Goal: Information Seeking & Learning: Learn about a topic

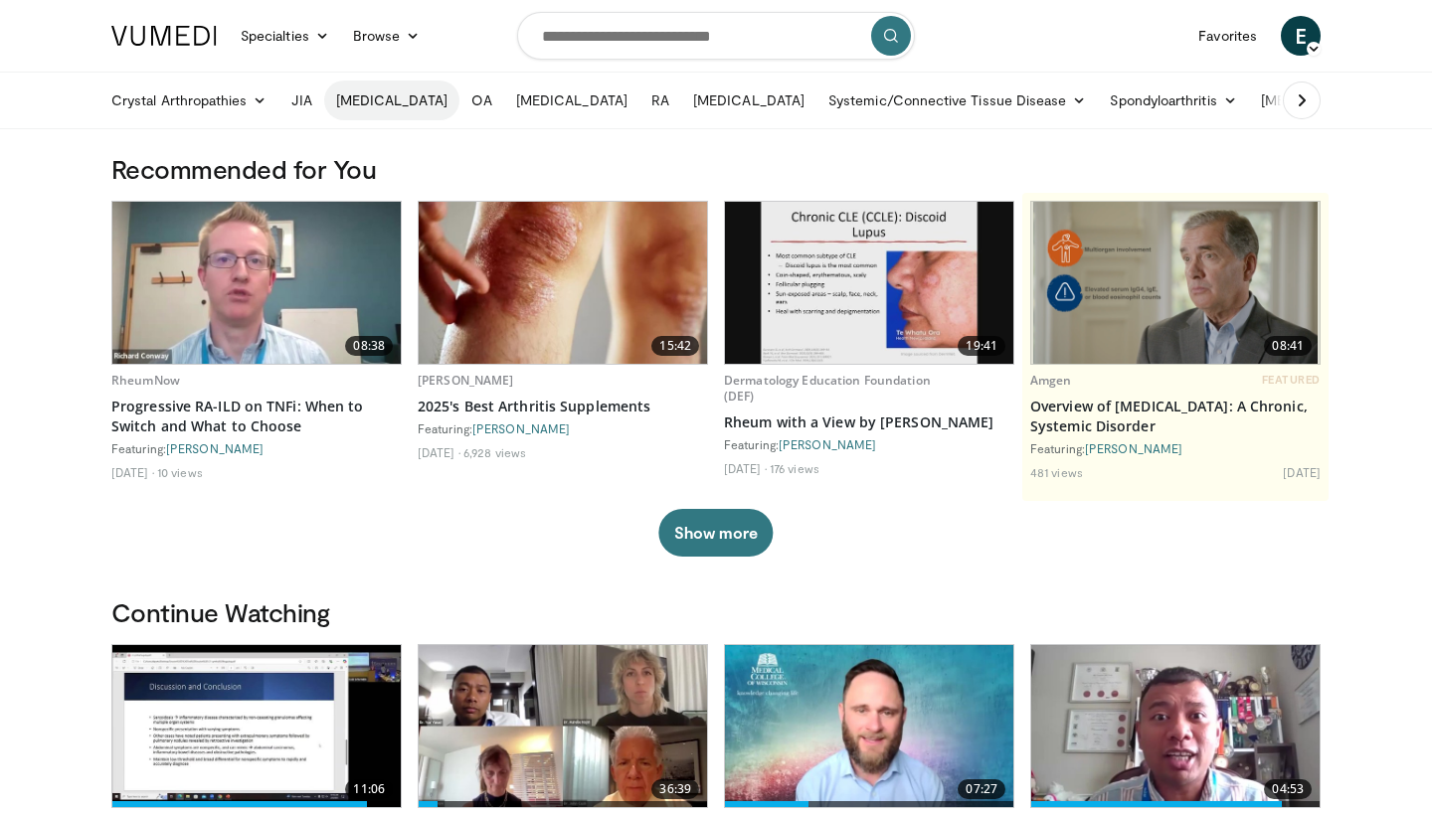
click at [364, 95] on link "[MEDICAL_DATA]" at bounding box center [391, 101] width 135 height 40
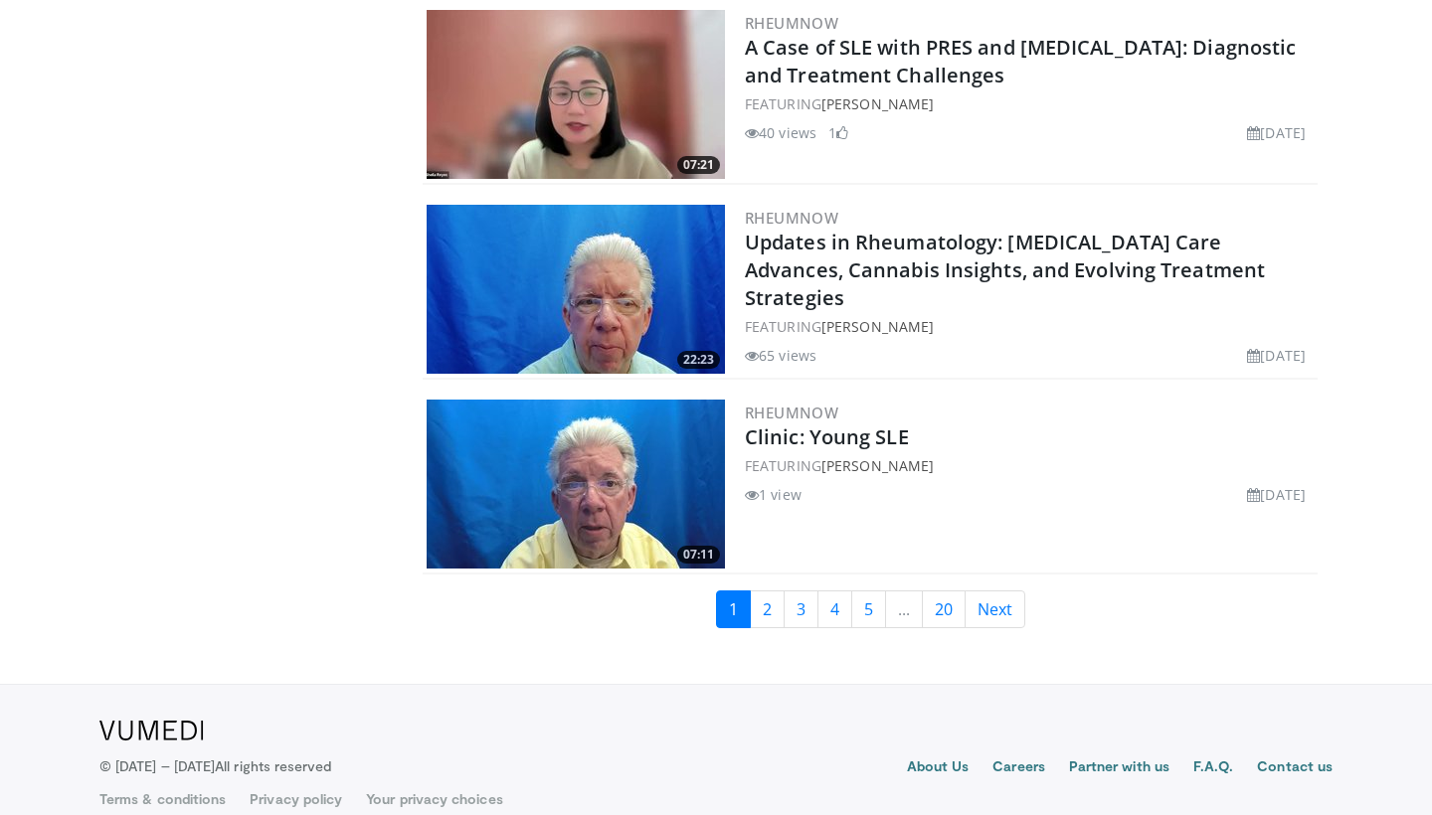
scroll to position [4699, 0]
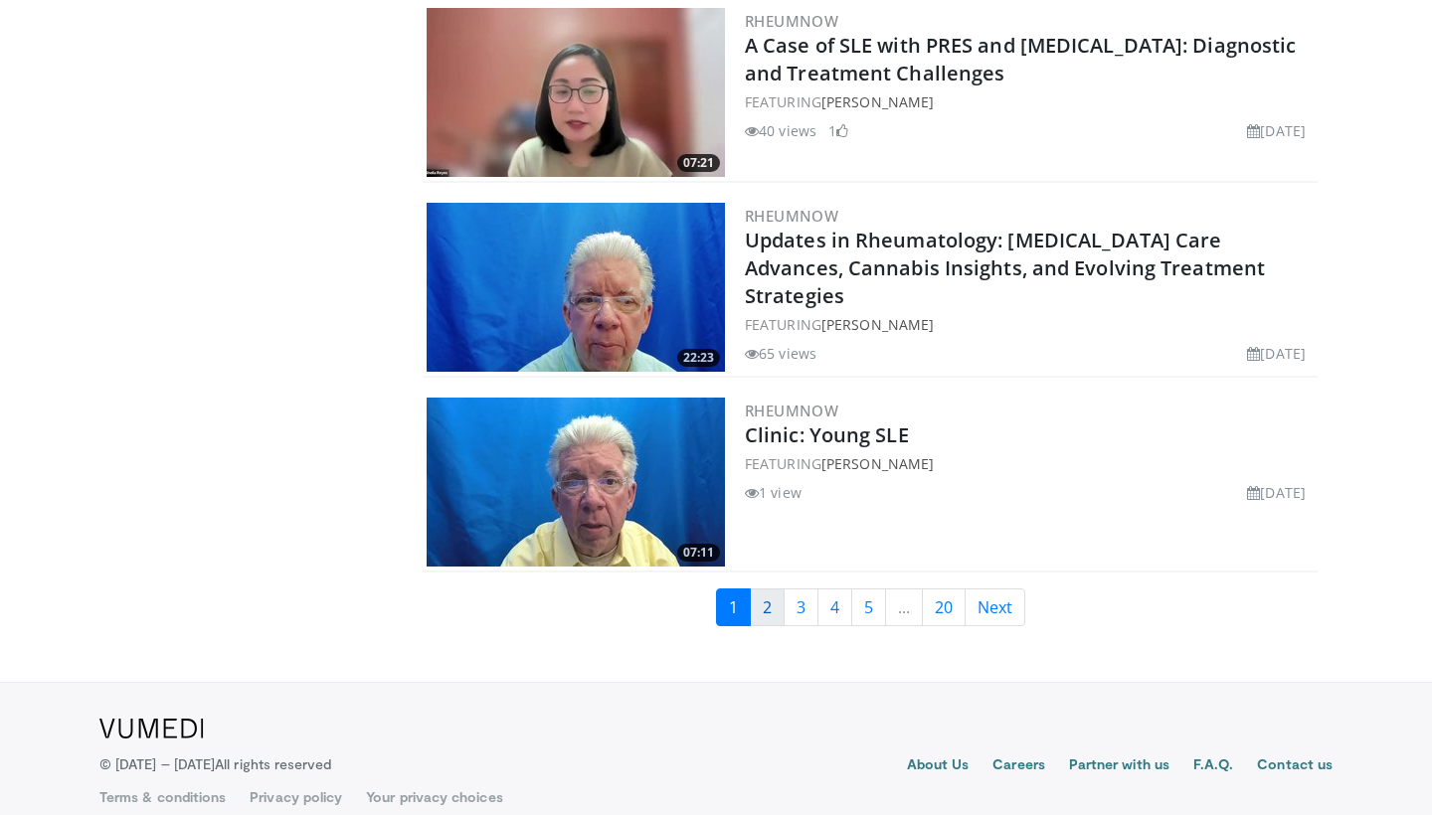
click at [767, 602] on link "2" at bounding box center [767, 608] width 35 height 38
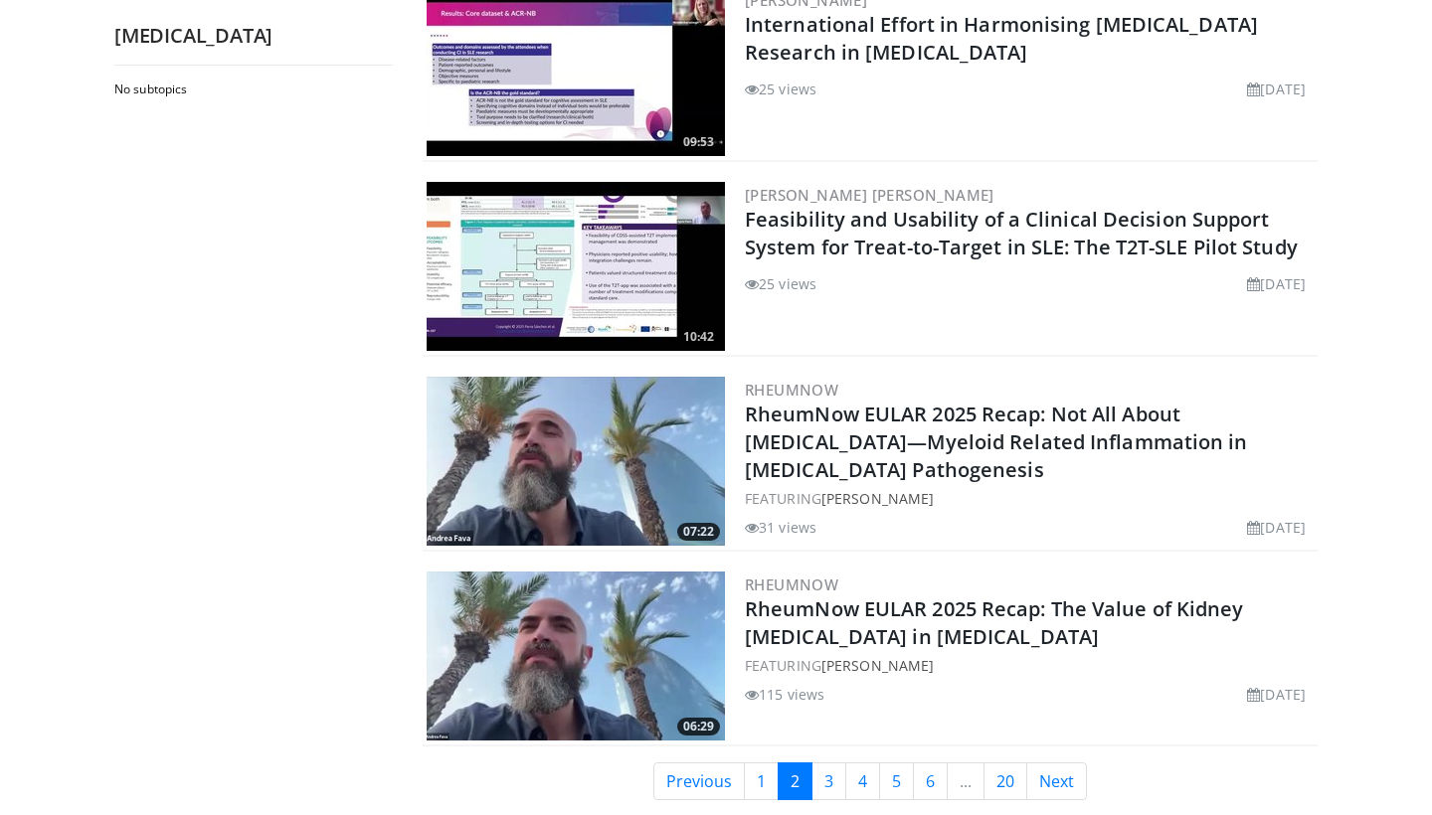
scroll to position [4535, 0]
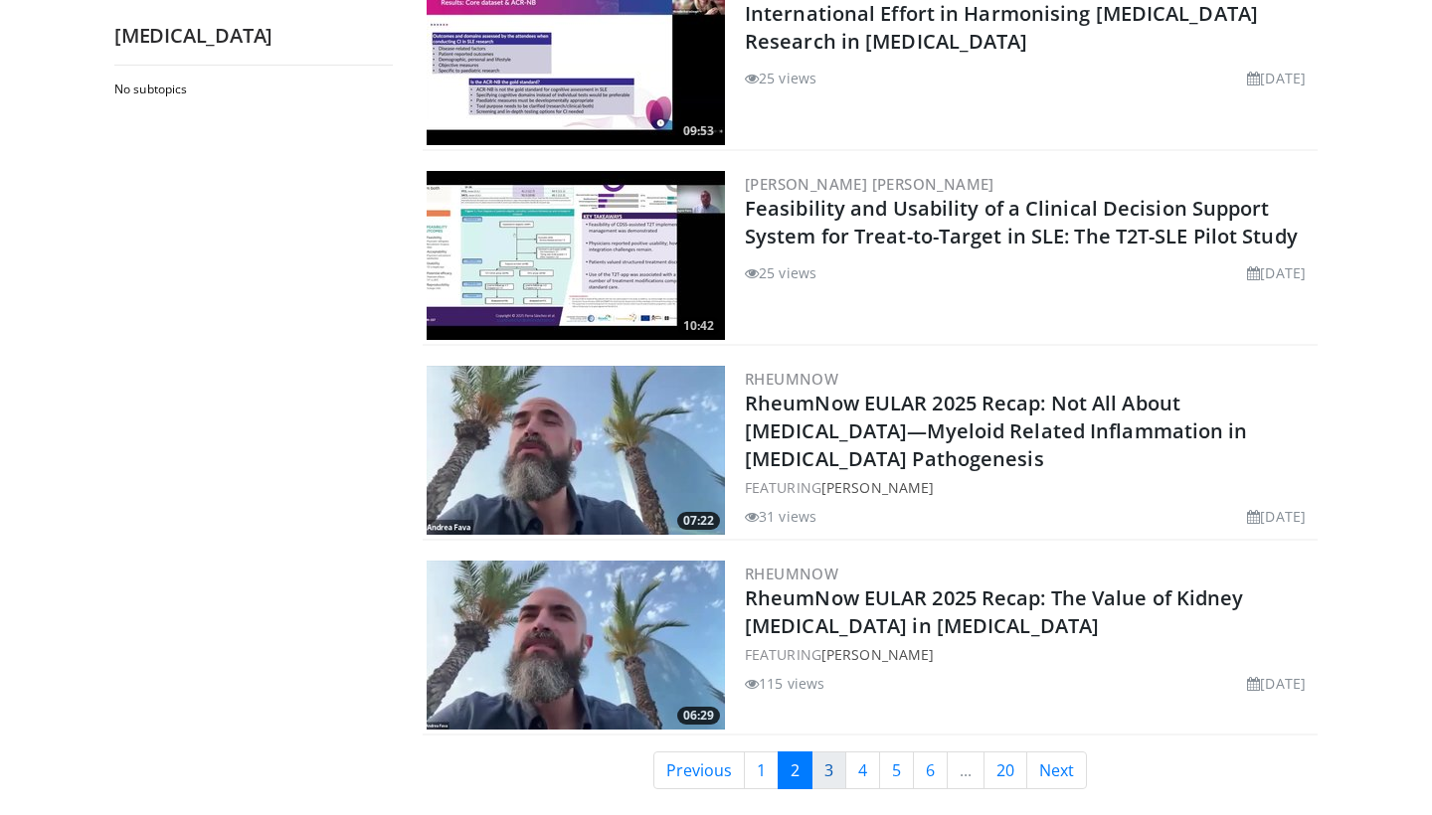
click at [822, 770] on link "3" at bounding box center [828, 771] width 35 height 38
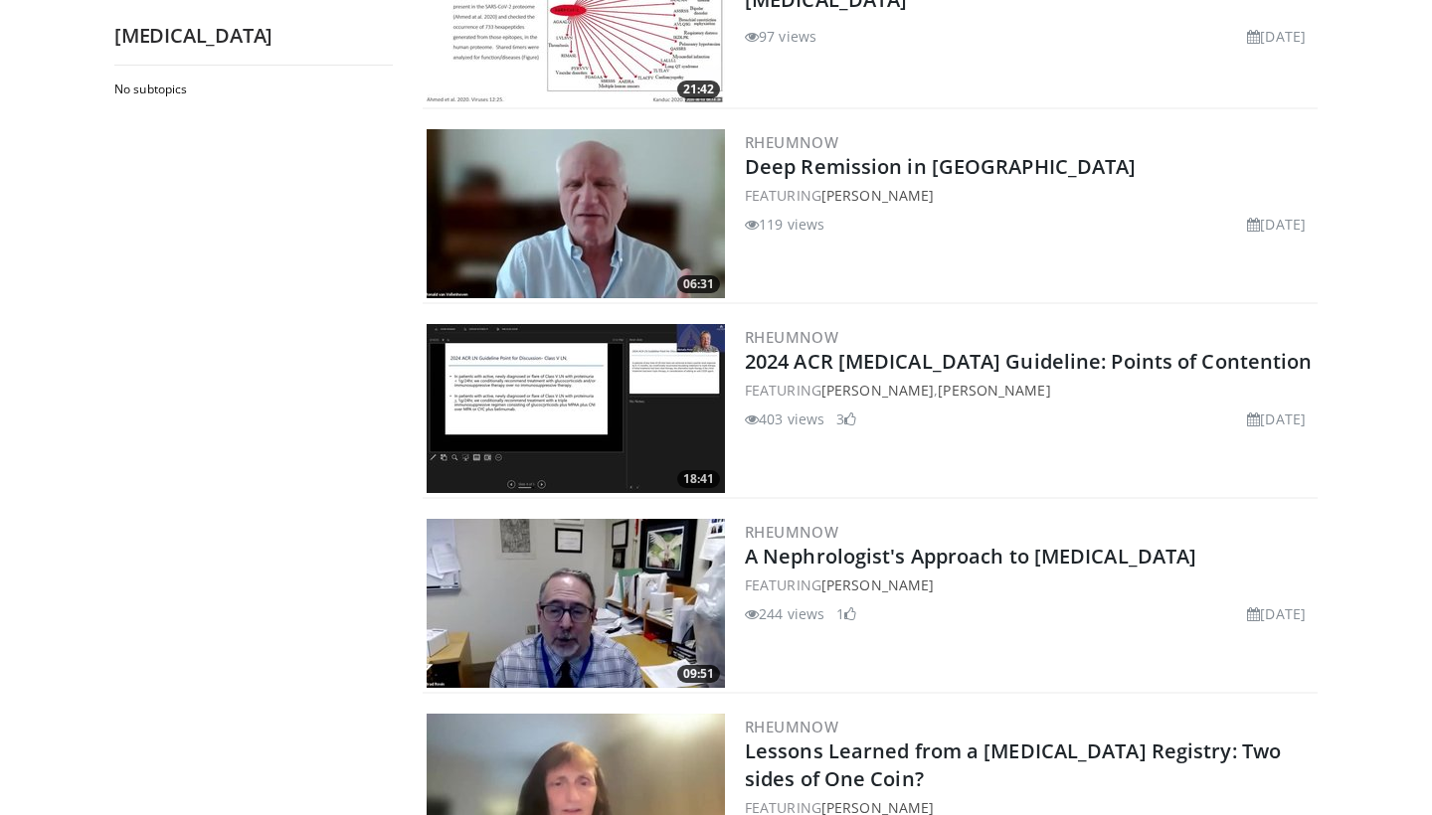
scroll to position [1668, 0]
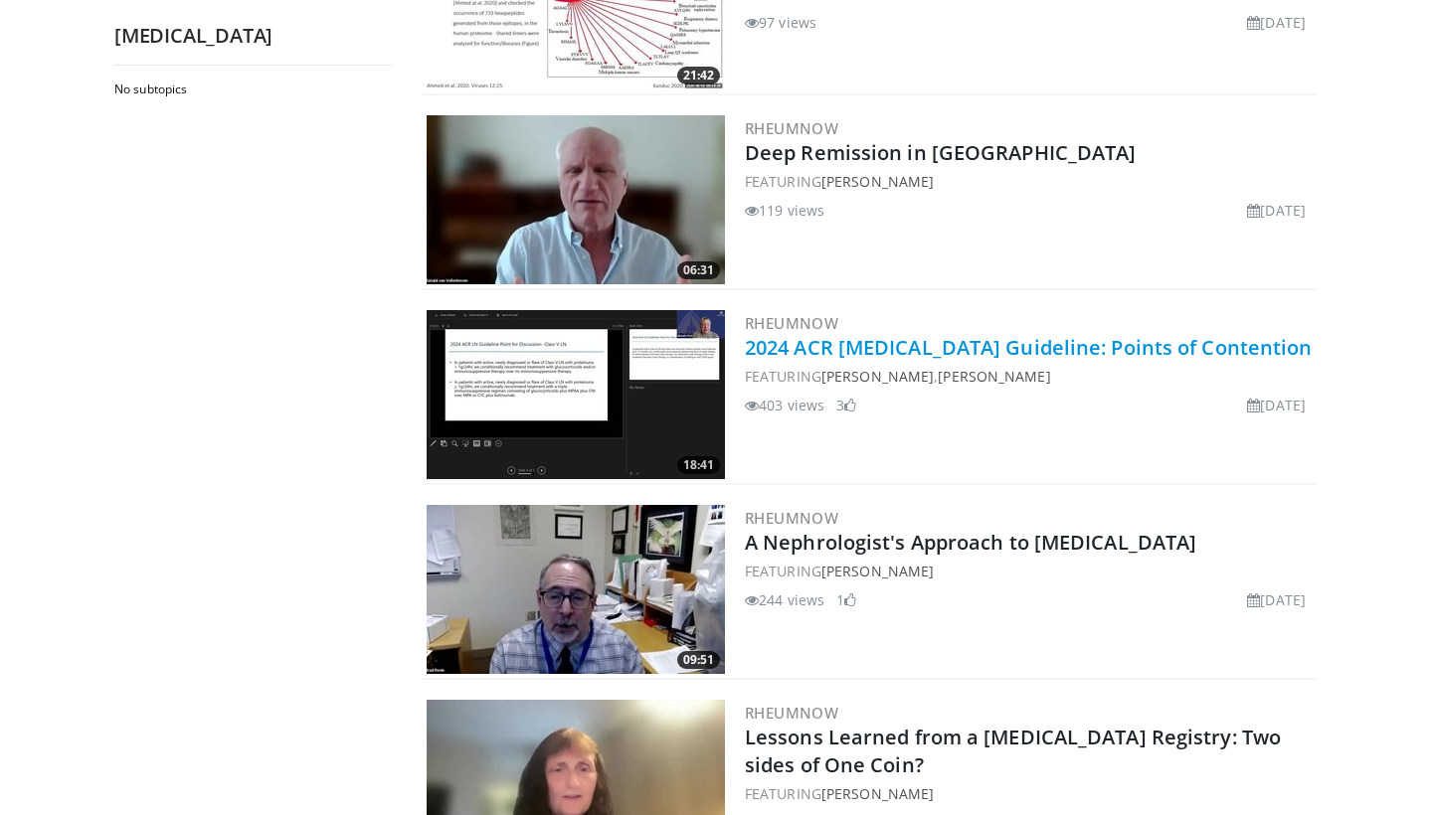
click at [997, 350] on link "2024 ACR Lupus Nephritis Guideline: Points of Contention" at bounding box center [1029, 347] width 568 height 27
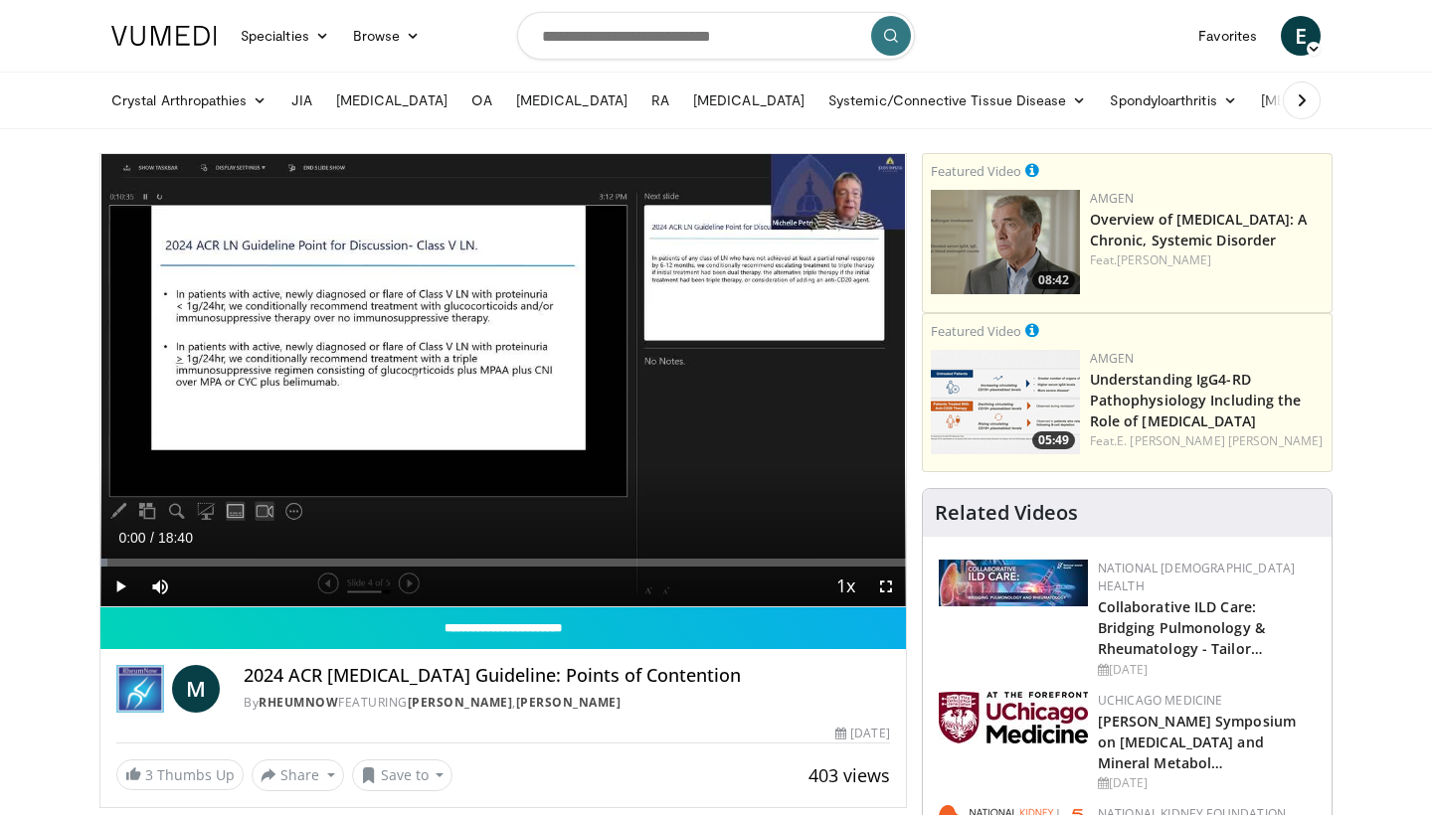
click at [117, 585] on span "Video Player" at bounding box center [120, 587] width 40 height 40
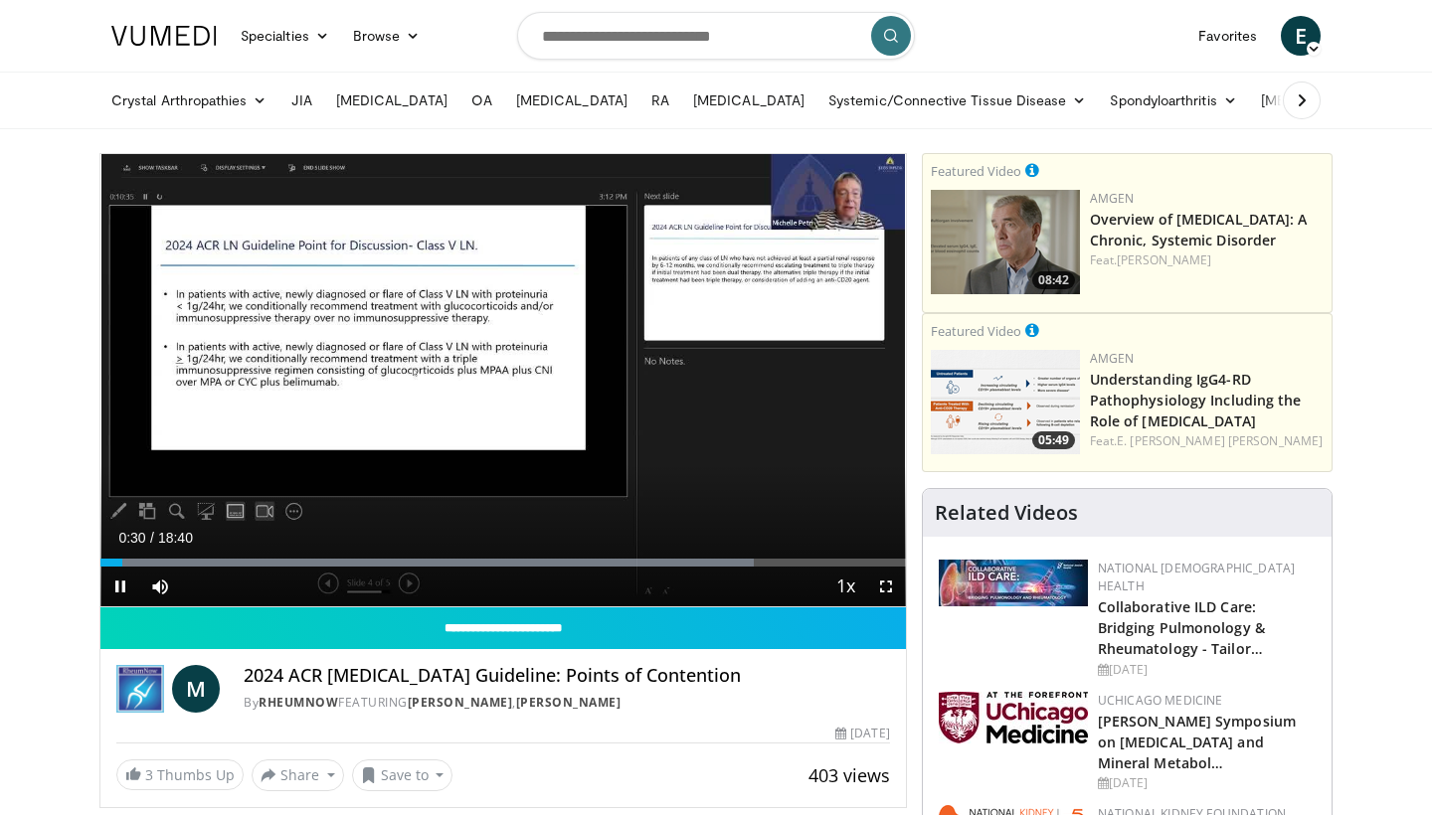
click at [891, 584] on span "Video Player" at bounding box center [886, 587] width 40 height 40
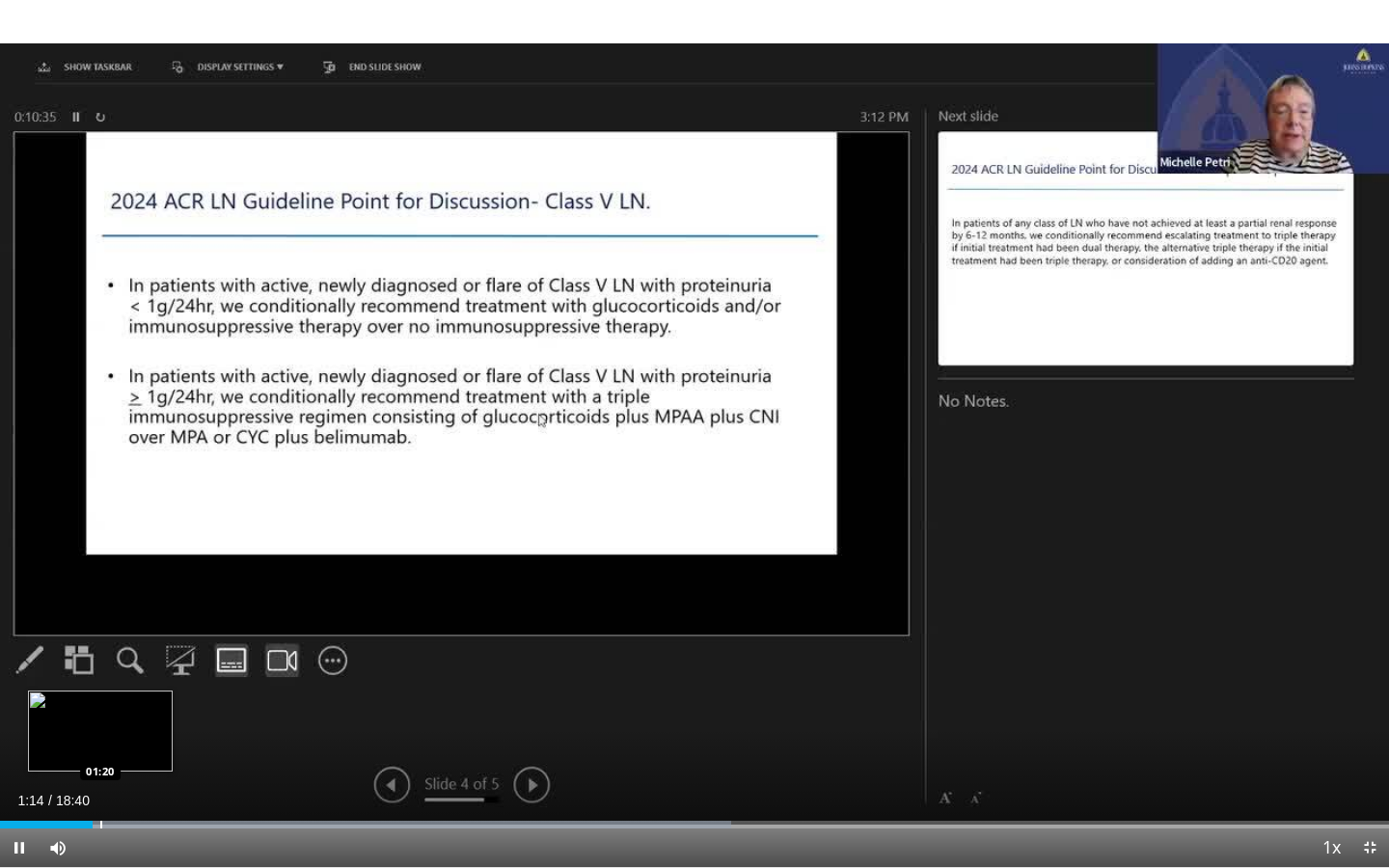
click at [100, 789] on div "Progress Bar" at bounding box center [101, 824] width 2 height 8
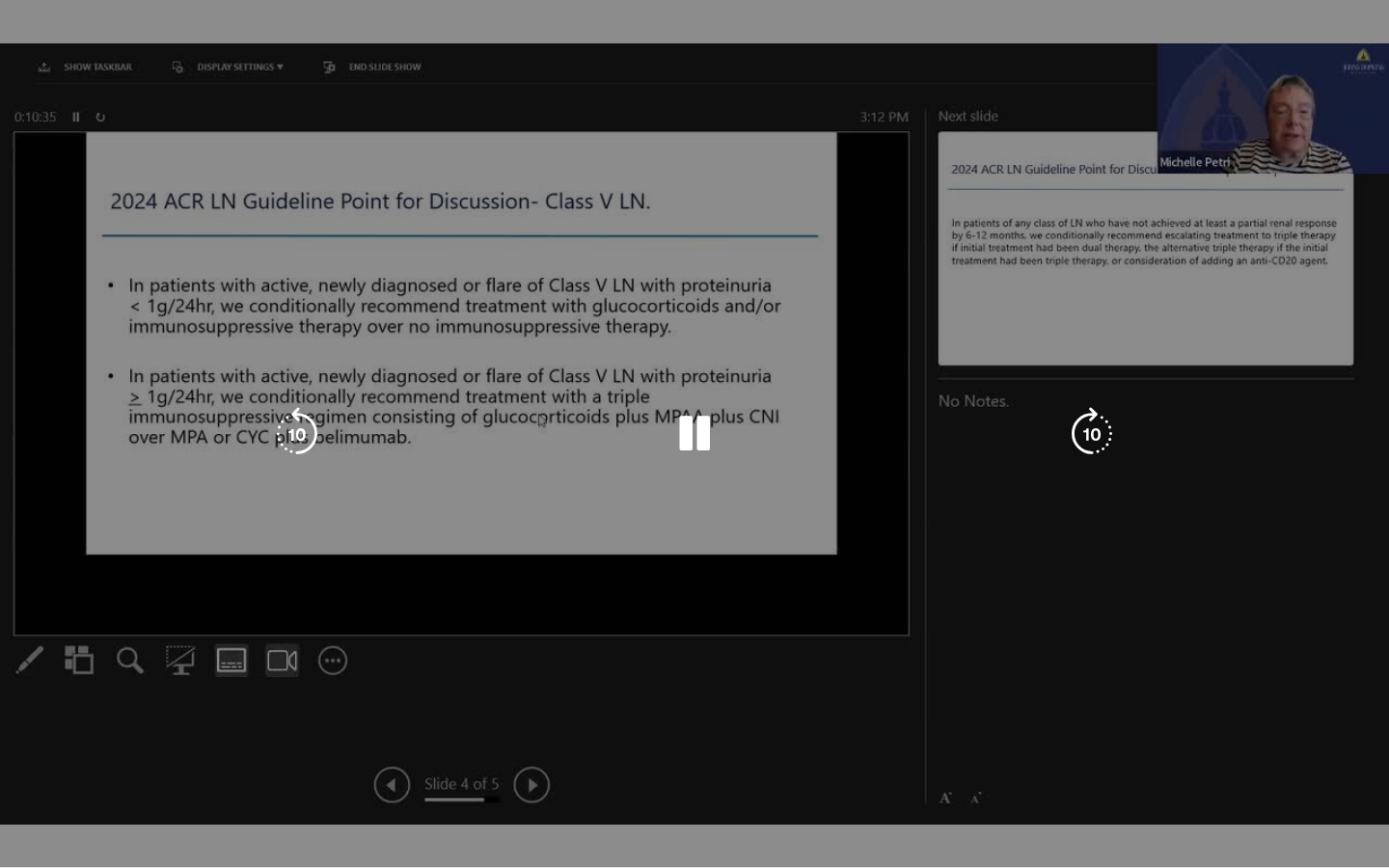
click at [131, 789] on video-js "**********" at bounding box center [694, 434] width 1389 height 868
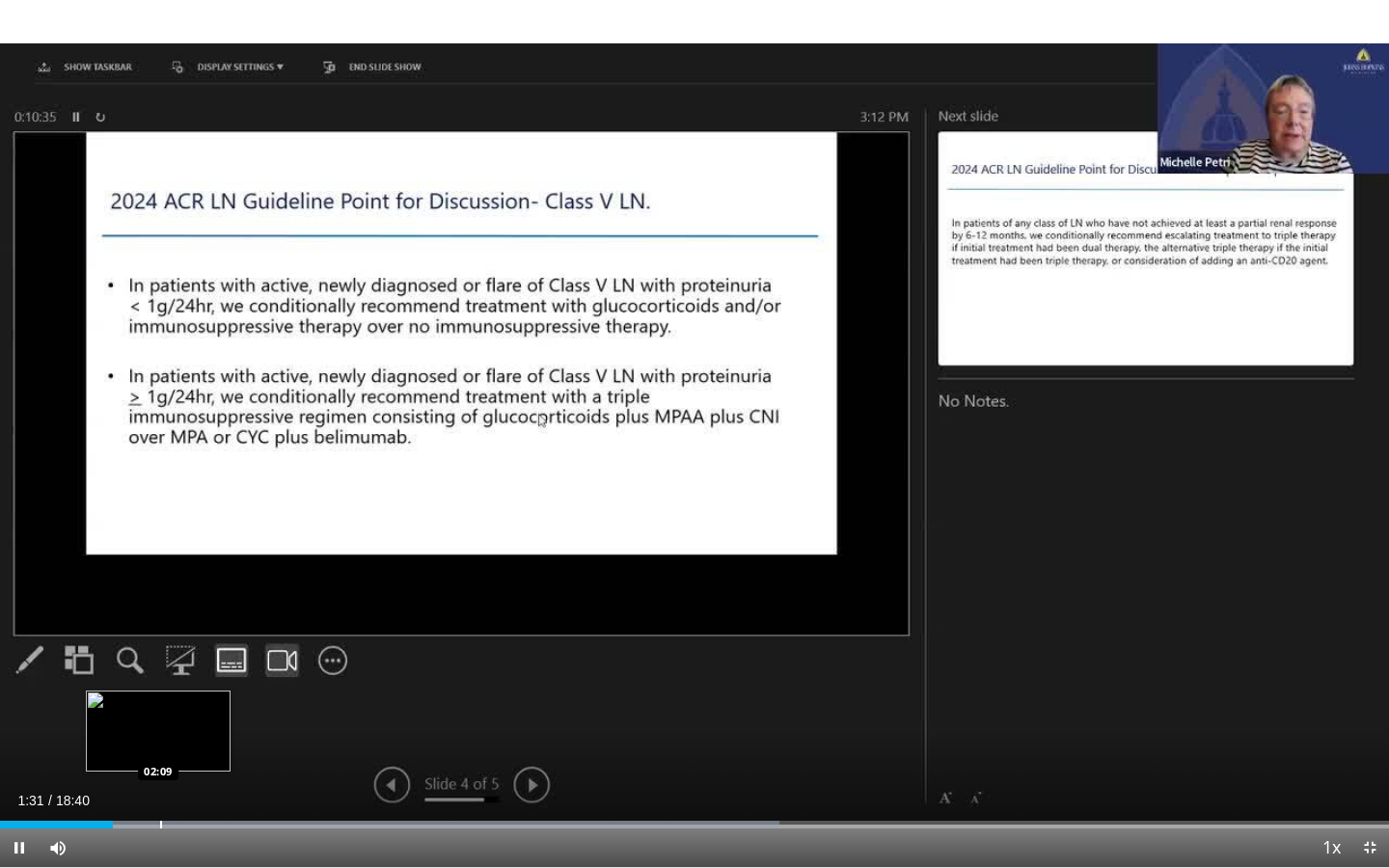
click at [139, 789] on div "Progress Bar" at bounding box center [406, 824] width 747 height 8
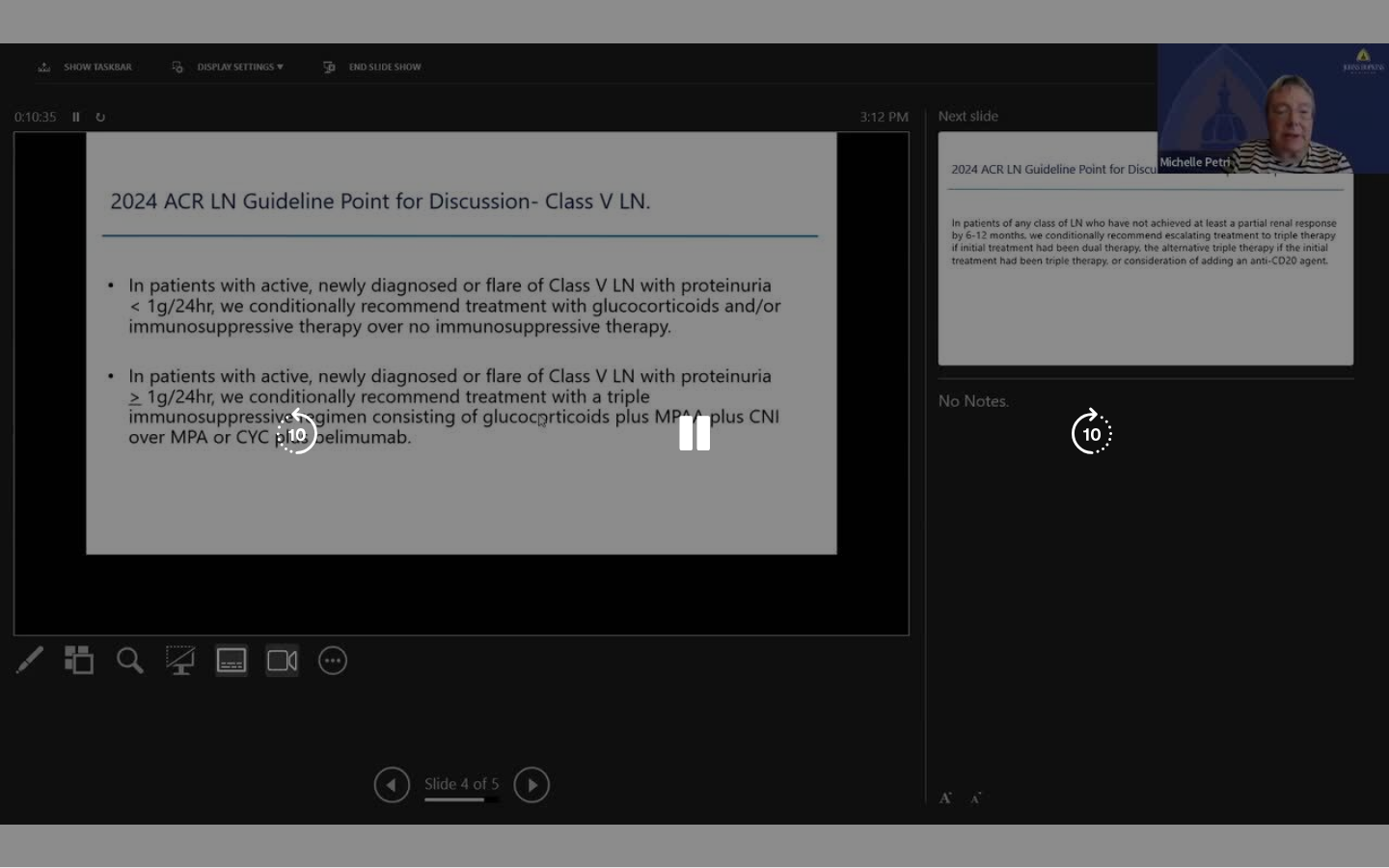
click at [188, 789] on video-js "**********" at bounding box center [694, 434] width 1389 height 868
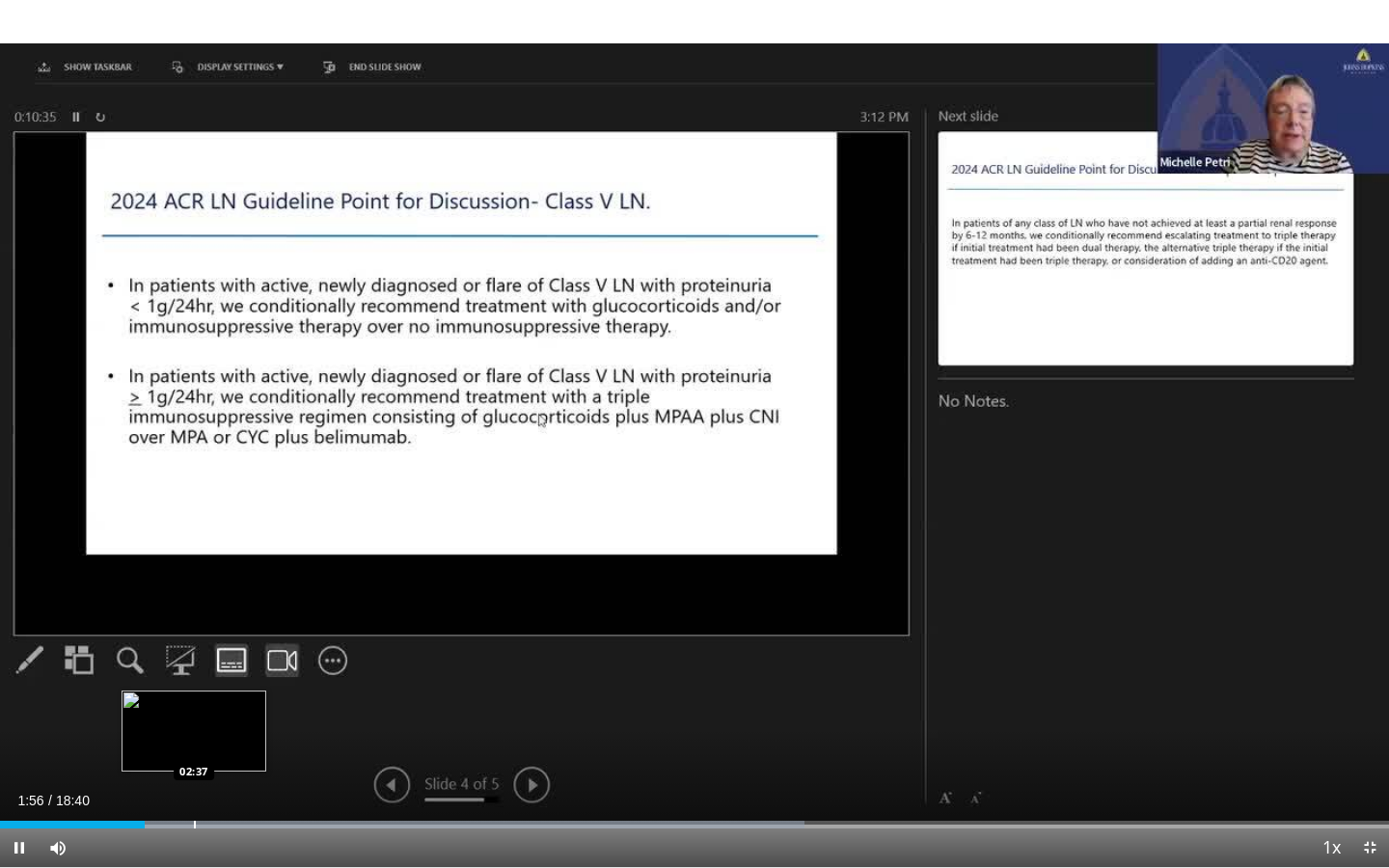
click at [194, 789] on div "Progress Bar" at bounding box center [195, 824] width 2 height 8
click at [266, 789] on div "Loaded : 59.79% 02:38 03:32" at bounding box center [694, 819] width 1389 height 18
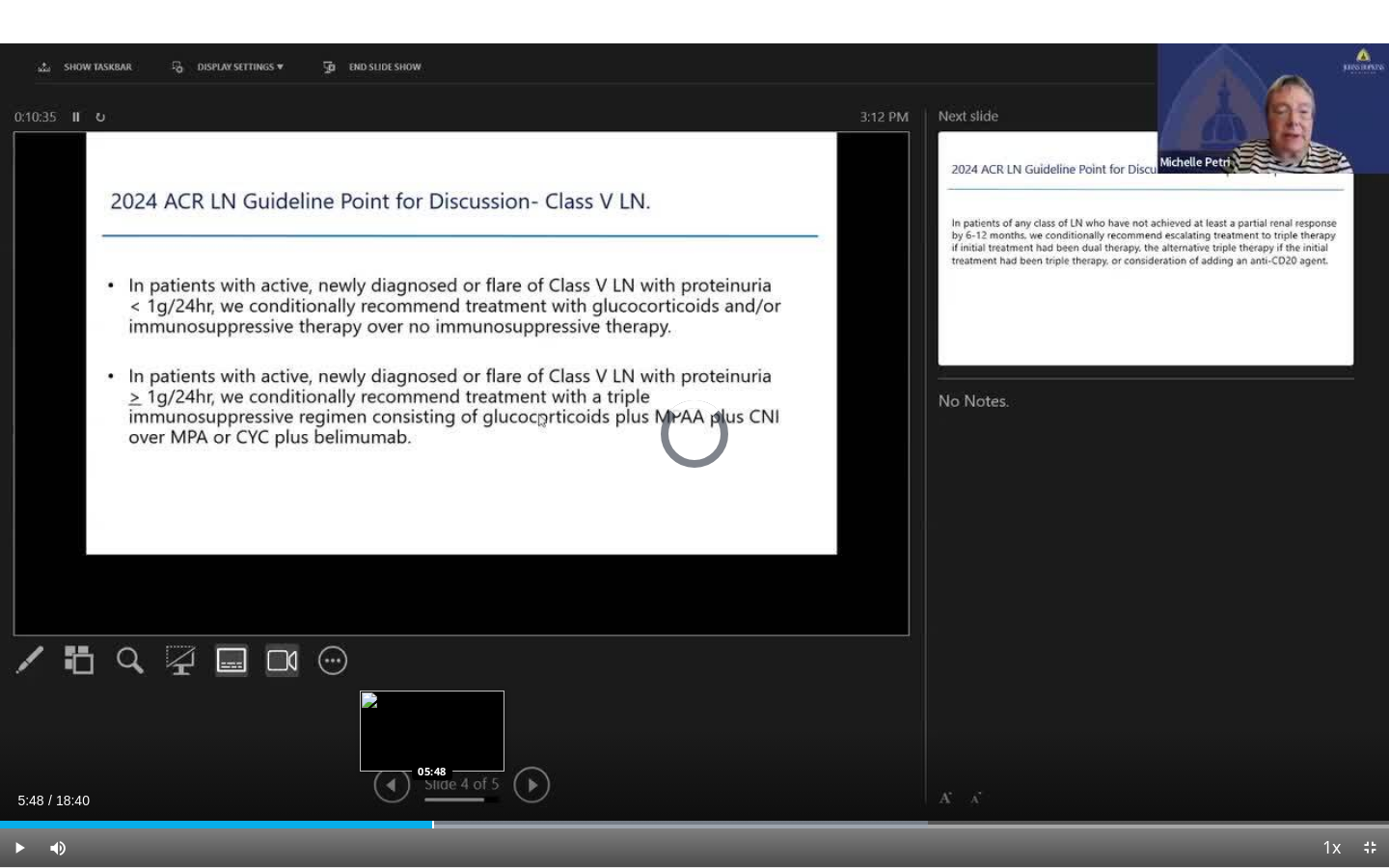
click at [432, 789] on div "Progress Bar" at bounding box center [433, 824] width 2 height 8
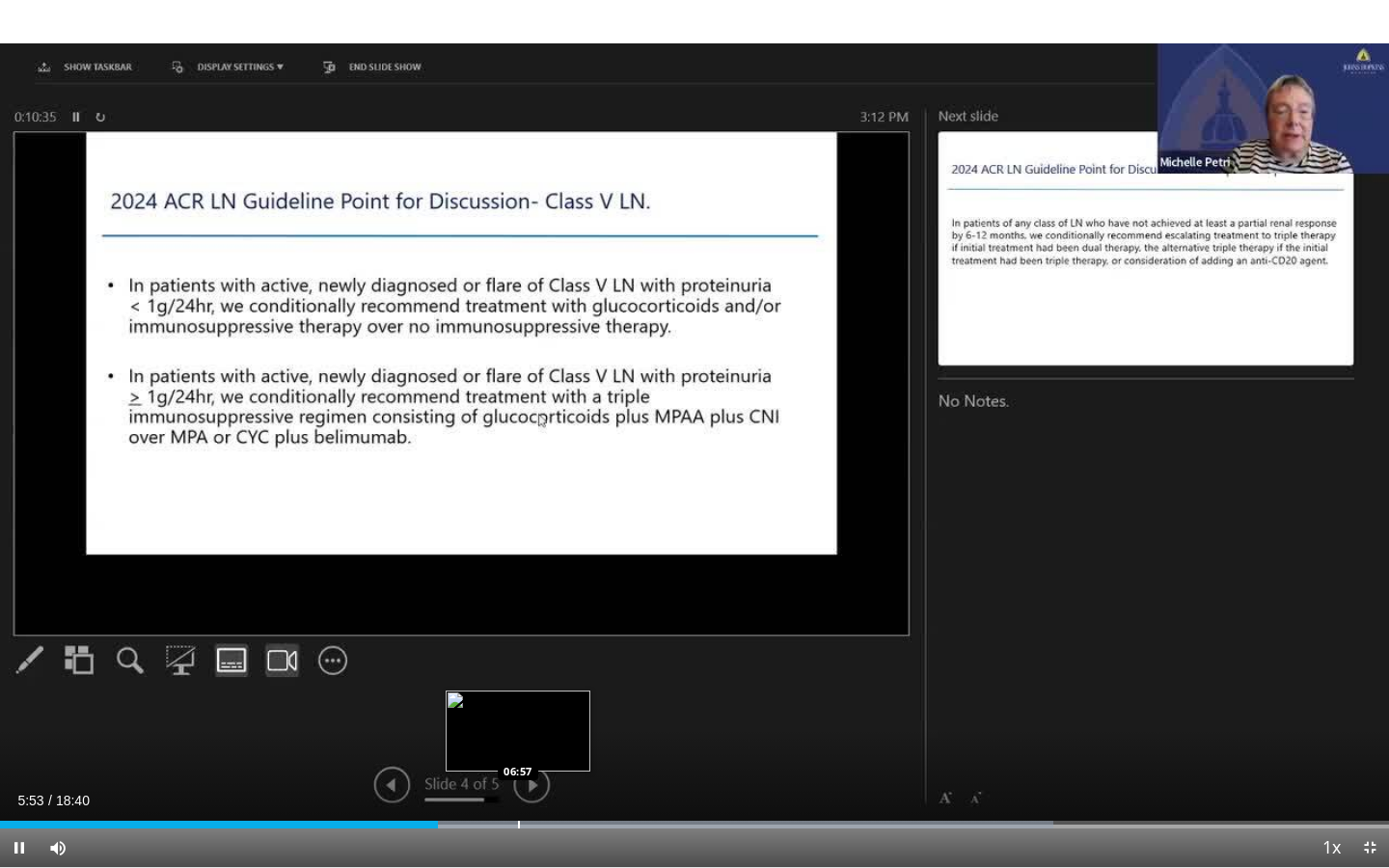
click at [518, 789] on div "Progress Bar" at bounding box center [519, 824] width 2 height 8
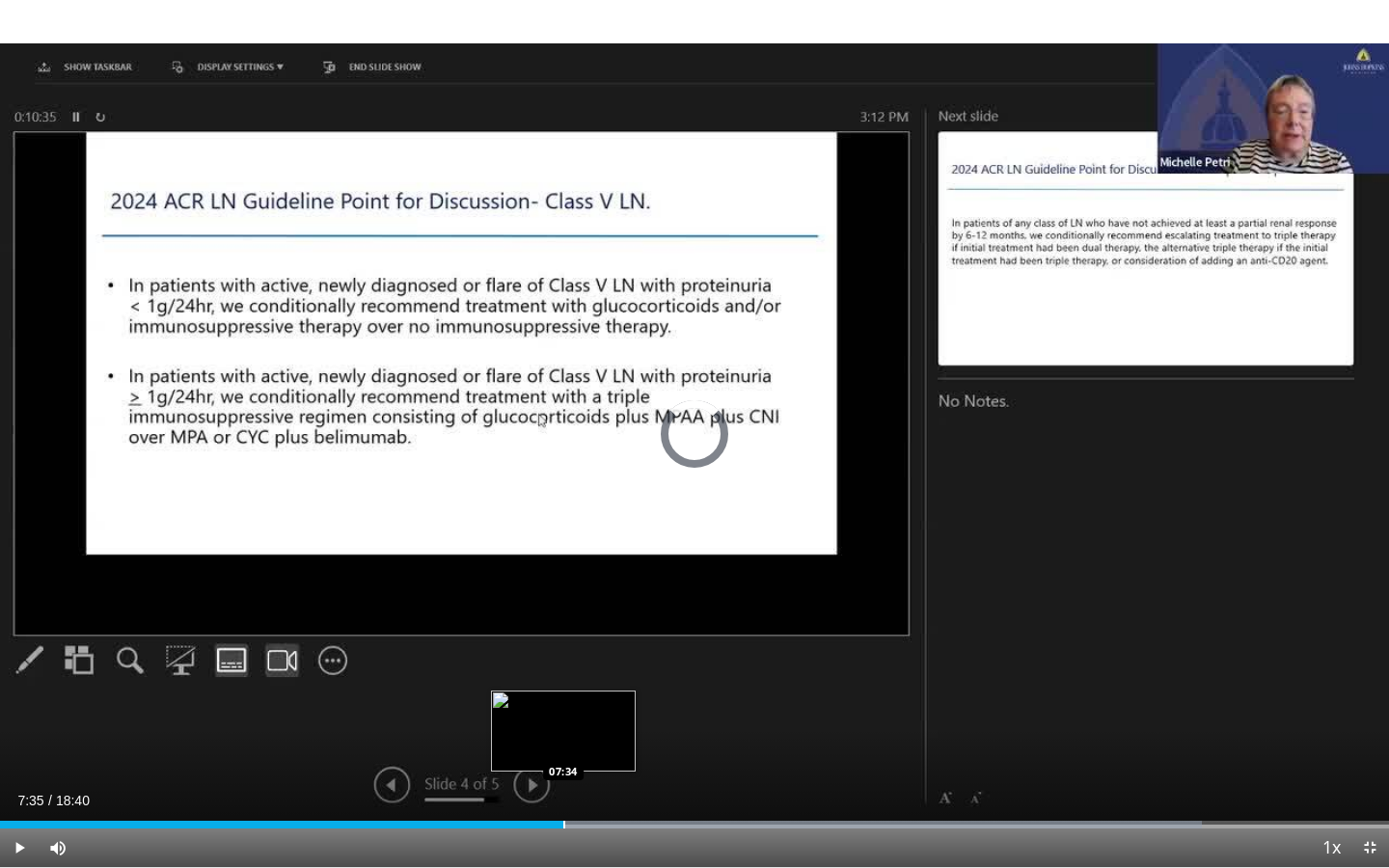
click at [565, 789] on div "Progress Bar" at bounding box center [565, 824] width 2 height 8
click at [587, 789] on div "Progress Bar" at bounding box center [588, 824] width 2 height 8
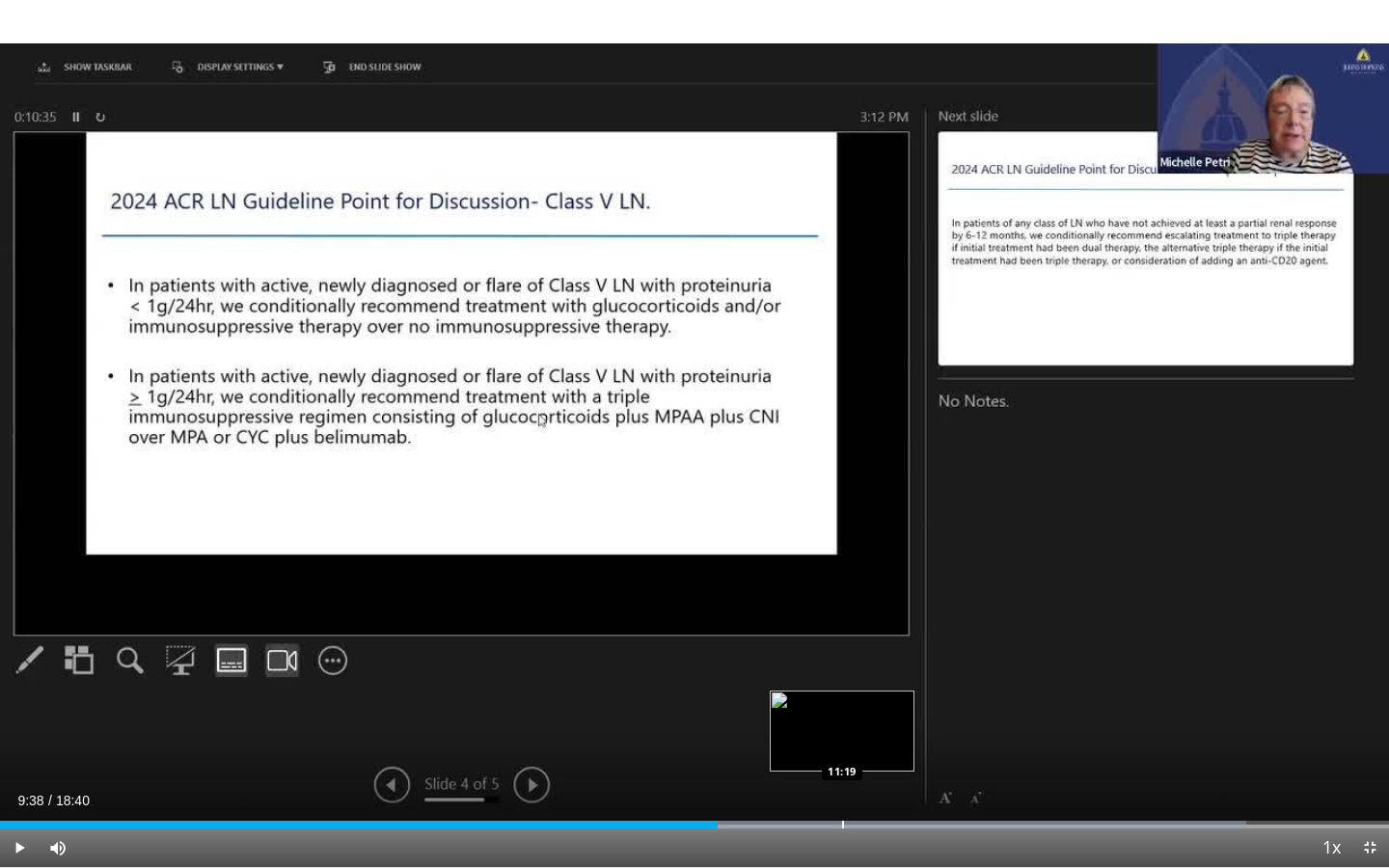
click at [842, 789] on div "Progress Bar" at bounding box center [843, 824] width 2 height 8
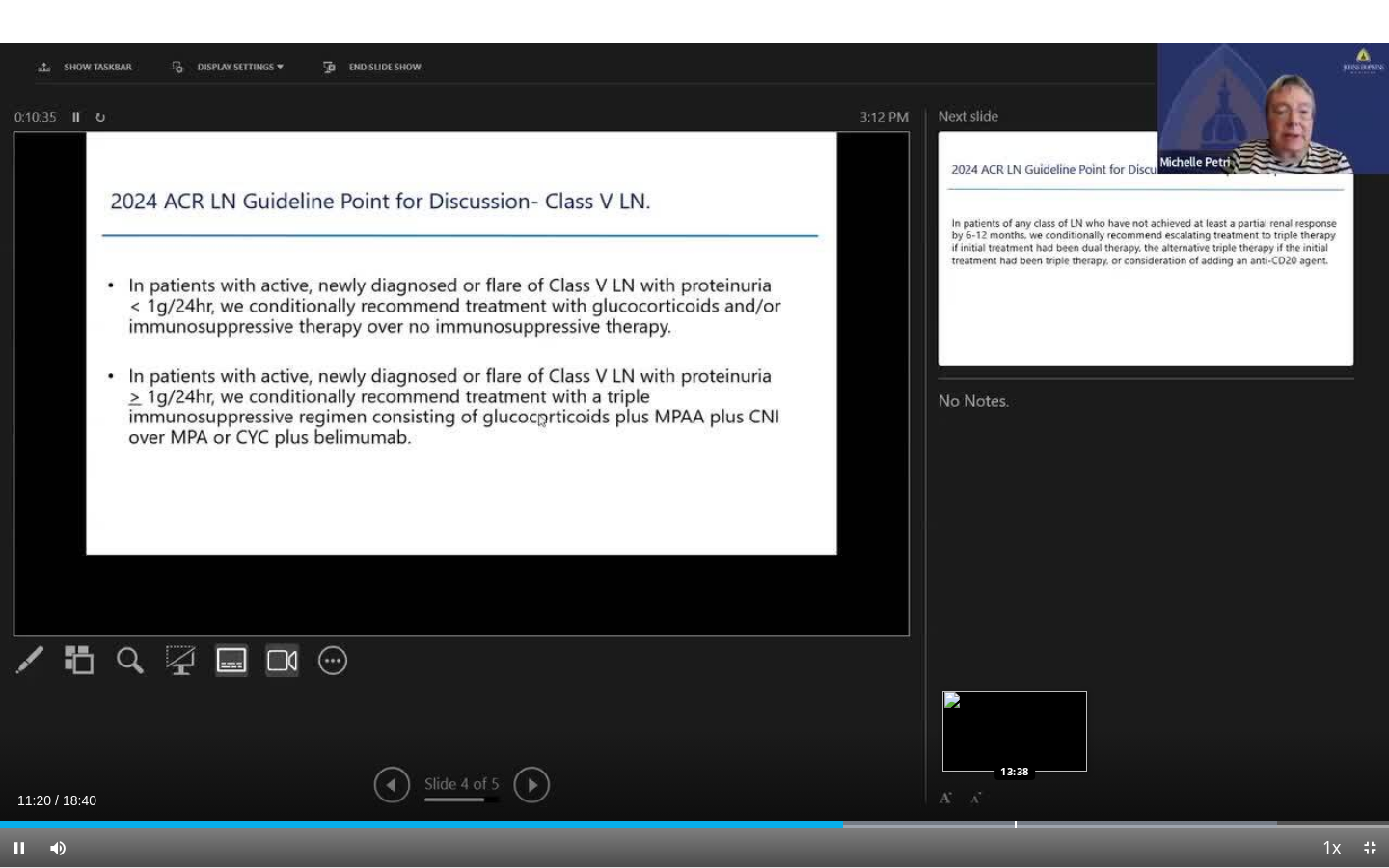
click at [1015, 789] on div "Progress Bar" at bounding box center [1016, 824] width 2 height 8
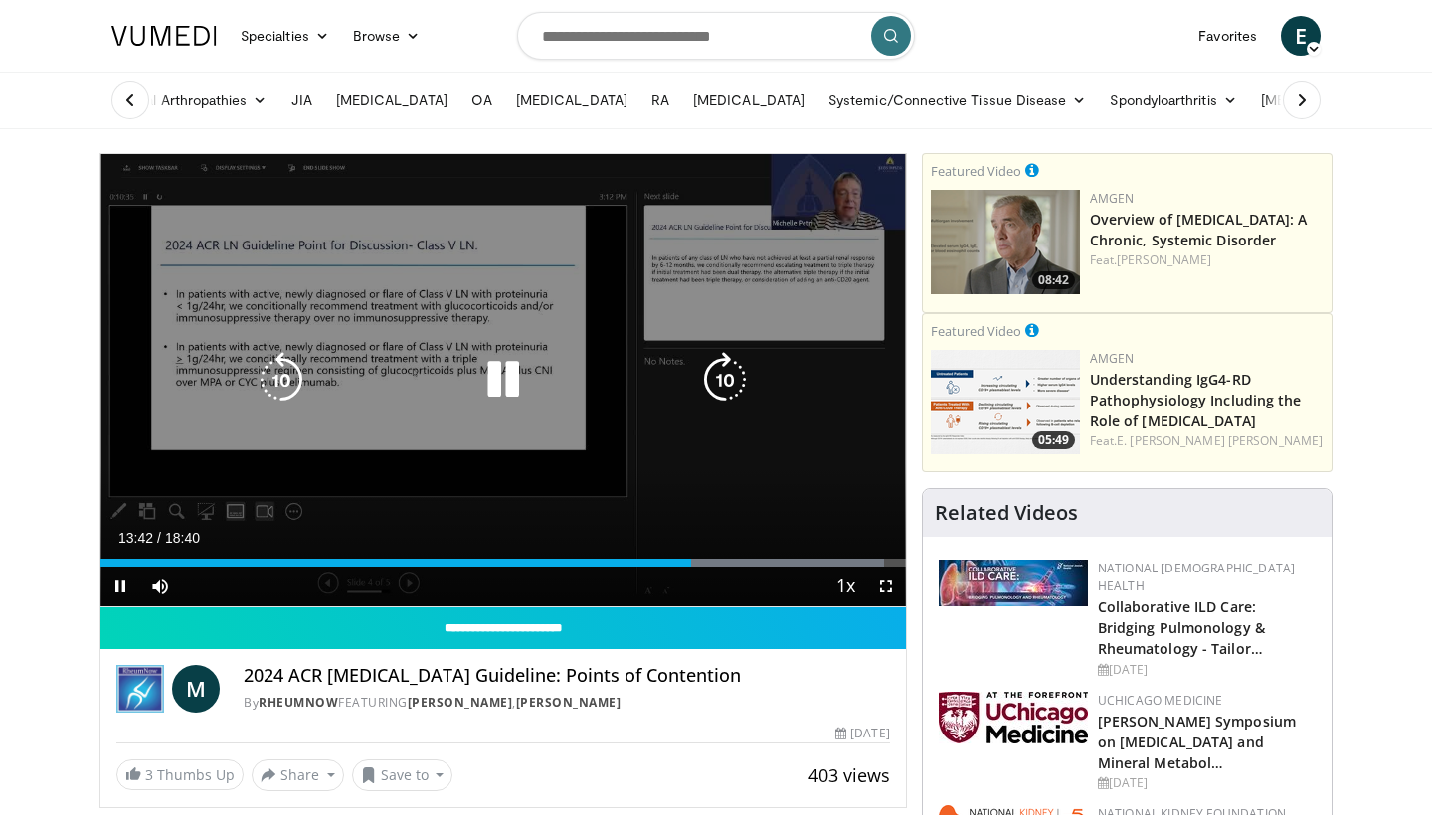
click at [470, 347] on div "10 seconds Tap to unmute" at bounding box center [502, 380] width 805 height 452
